Goal: Task Accomplishment & Management: Complete application form

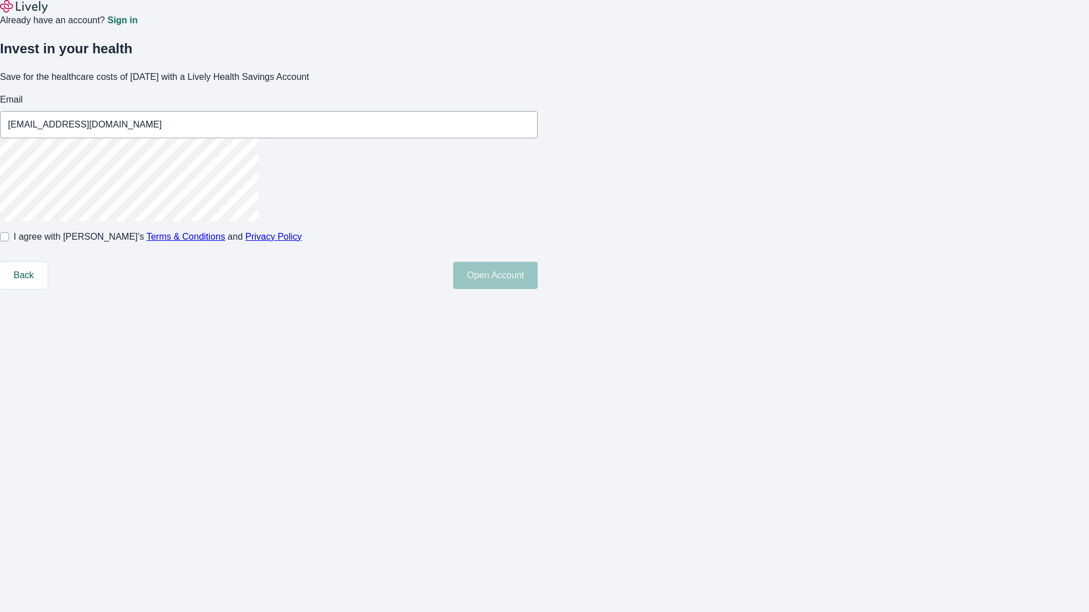
click at [9, 242] on input "I agree with Lively’s Terms & Conditions and Privacy Policy" at bounding box center [4, 236] width 9 height 9
checkbox input "true"
click at [537, 289] on button "Open Account" at bounding box center [495, 275] width 84 height 27
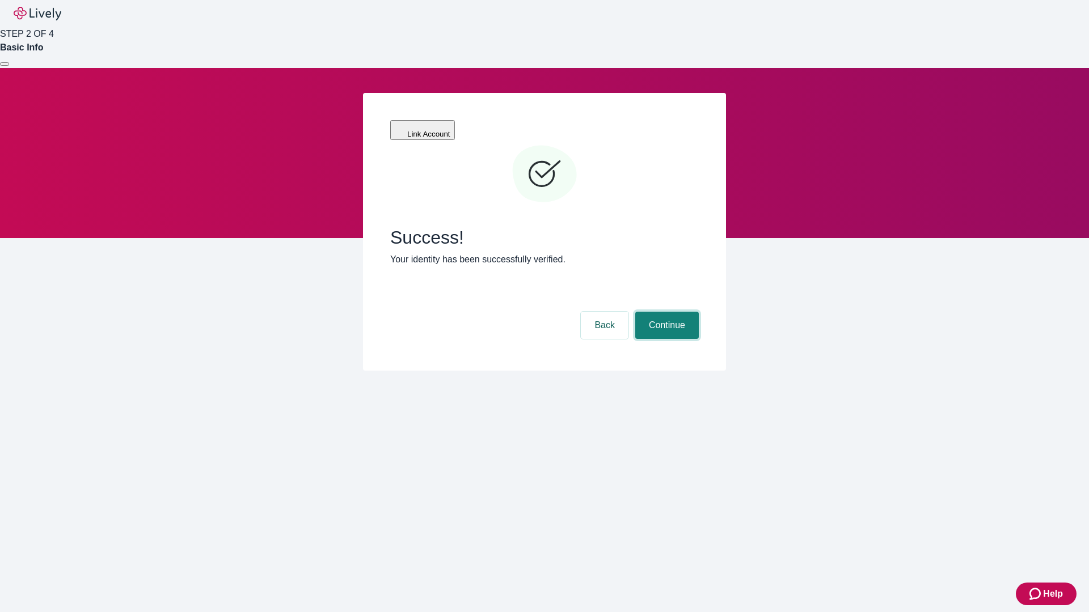
click at [665, 312] on button "Continue" at bounding box center [667, 325] width 64 height 27
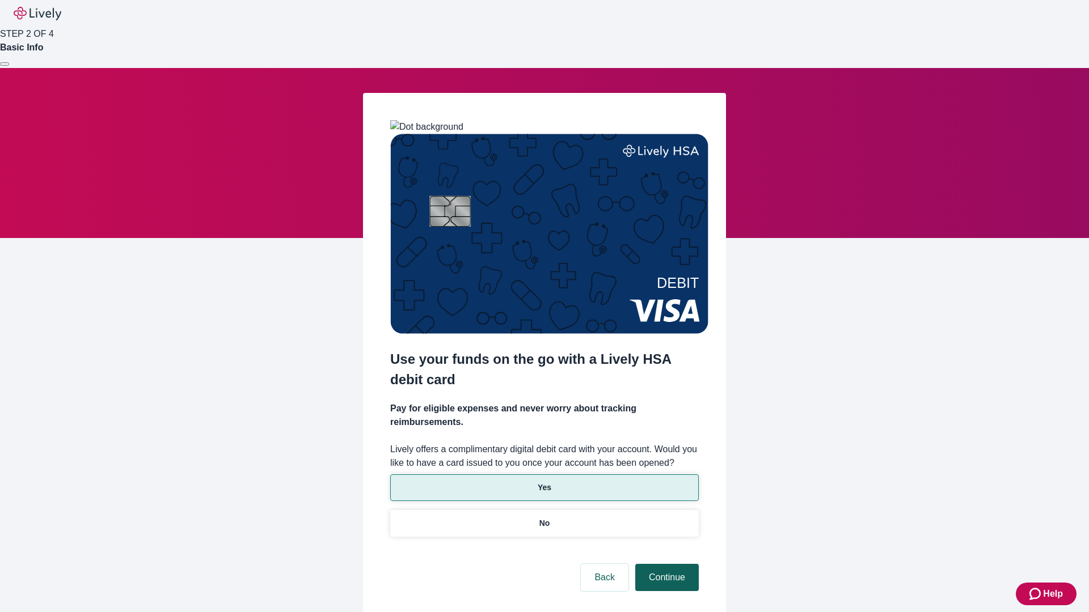
click at [544, 518] on p "No" at bounding box center [544, 524] width 11 height 12
click at [665, 564] on button "Continue" at bounding box center [667, 577] width 64 height 27
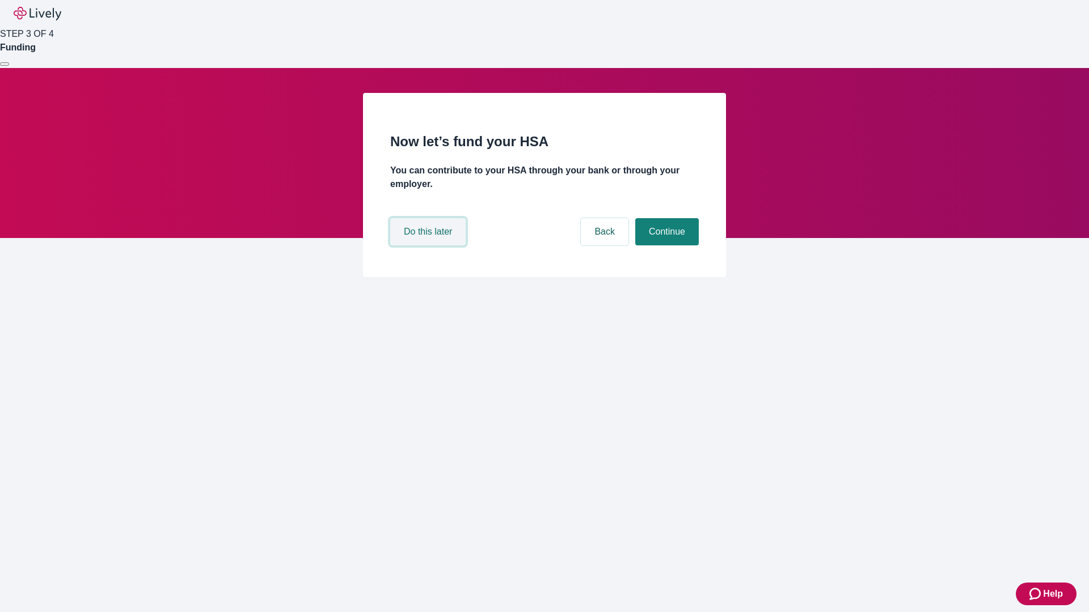
click at [429, 246] on button "Do this later" at bounding box center [427, 231] width 75 height 27
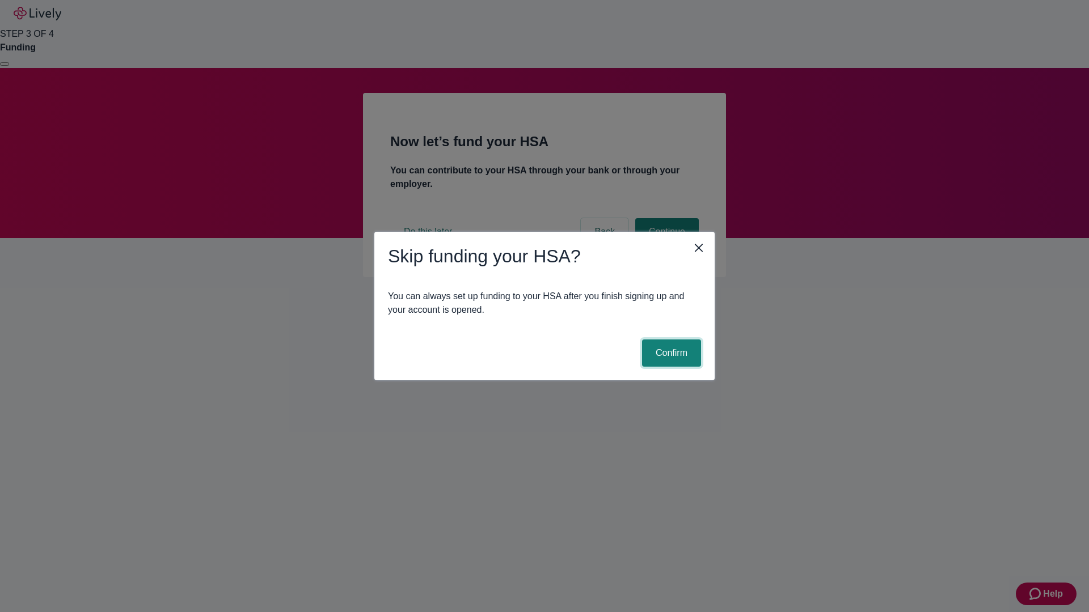
click at [670, 353] on button "Confirm" at bounding box center [671, 353] width 59 height 27
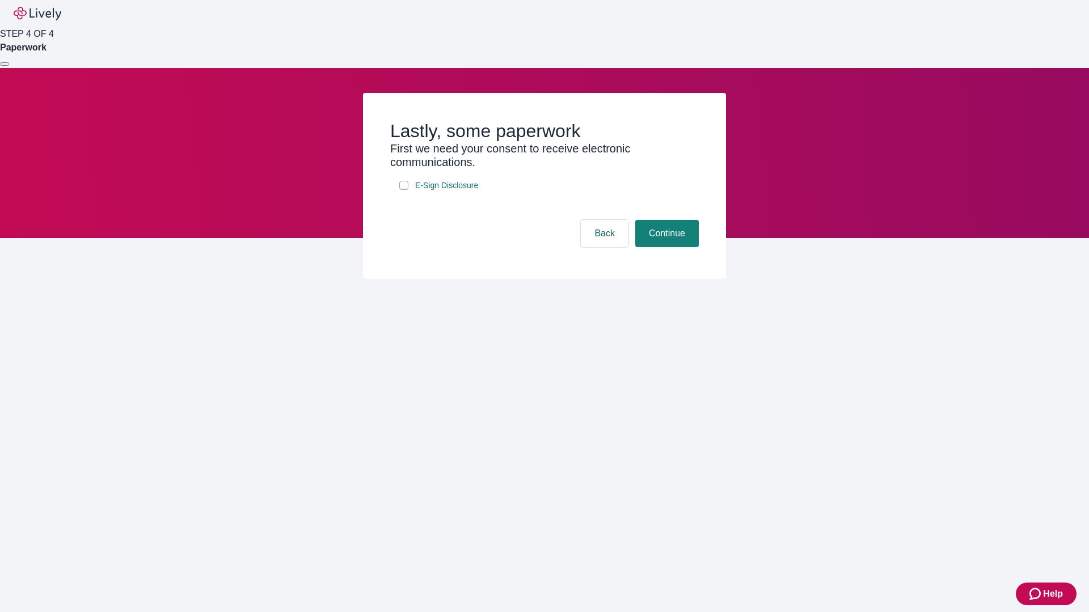
click at [404, 190] on input "E-Sign Disclosure" at bounding box center [403, 185] width 9 height 9
checkbox input "true"
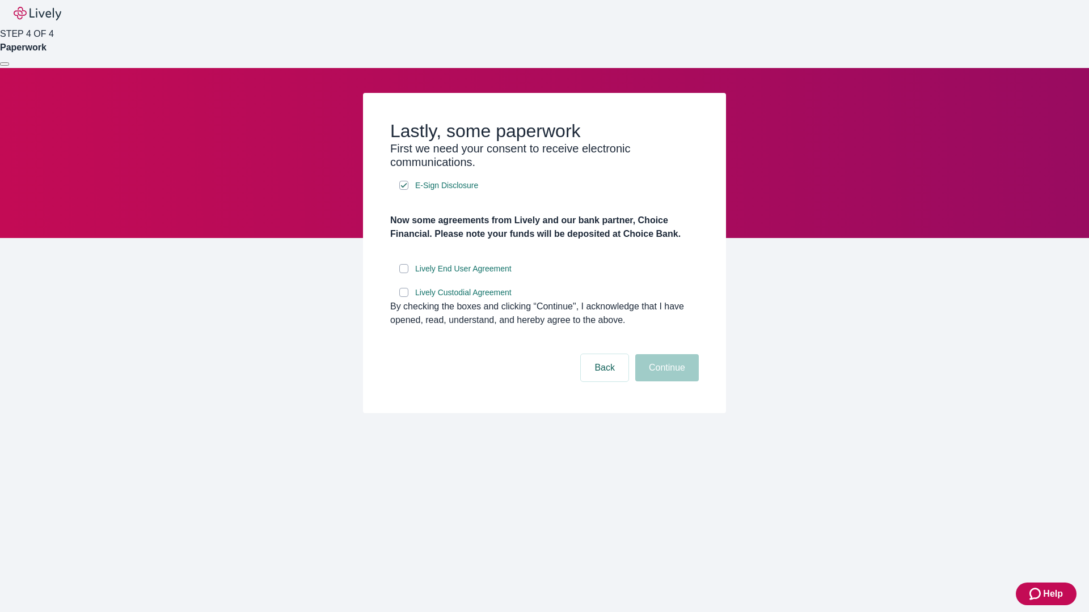
click at [404, 273] on input "Lively End User Agreement" at bounding box center [403, 268] width 9 height 9
checkbox input "true"
click at [404, 297] on input "Lively Custodial Agreement" at bounding box center [403, 292] width 9 height 9
checkbox input "true"
click at [665, 382] on button "Continue" at bounding box center [667, 367] width 64 height 27
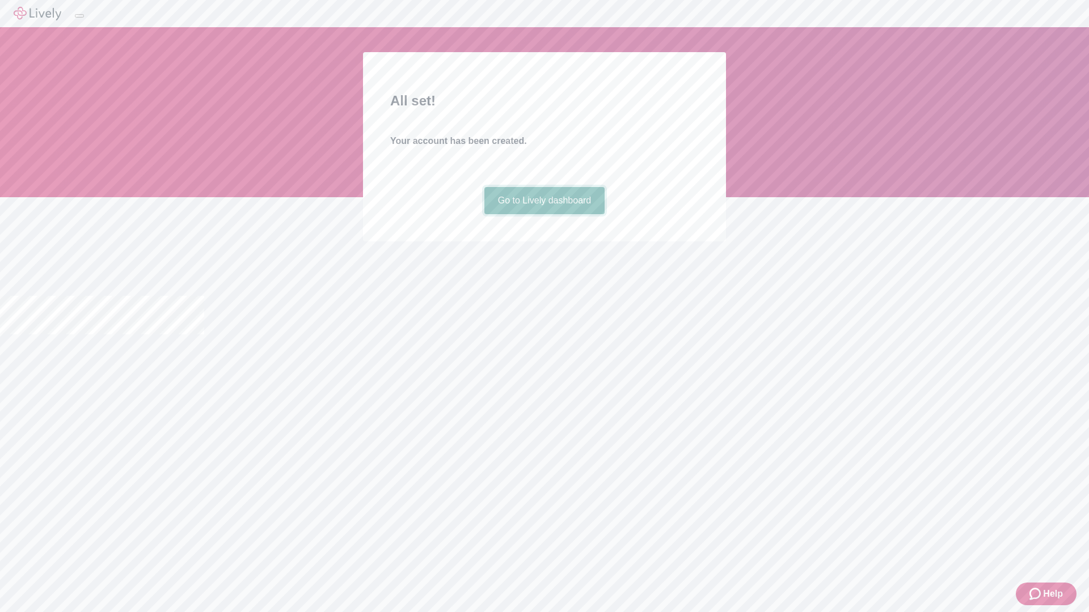
click at [544, 214] on link "Go to Lively dashboard" at bounding box center [544, 200] width 121 height 27
